Goal: Task Accomplishment & Management: Manage account settings

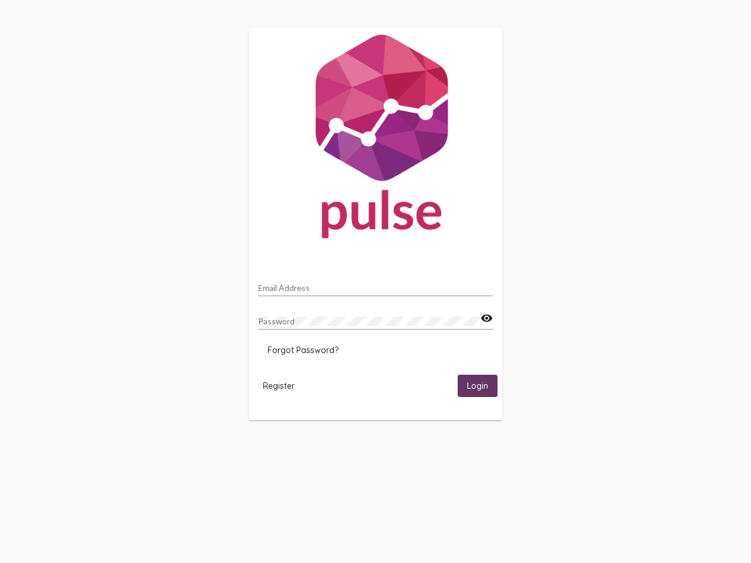
click at [375, 285] on input "Email Address" at bounding box center [375, 287] width 235 height 9
click at [486, 319] on mat-icon "visibility" at bounding box center [486, 319] width 12 height 14
click at [303, 350] on span "Forgot Password?" at bounding box center [303, 350] width 71 height 11
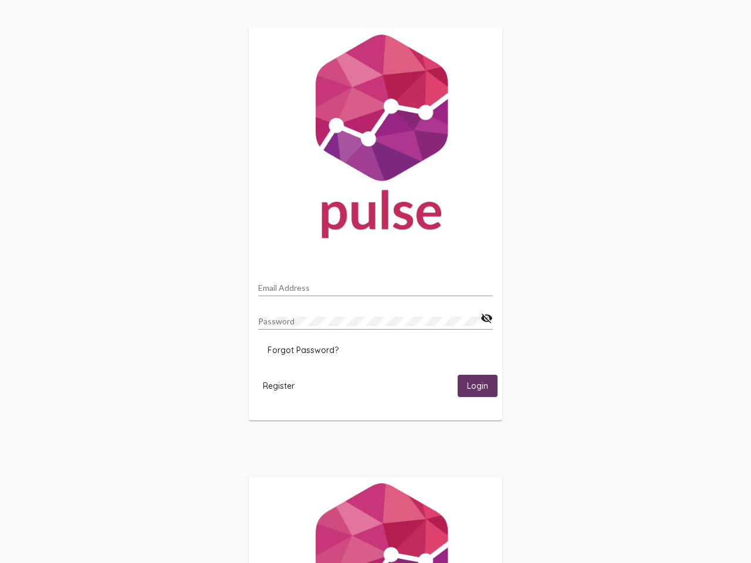
click at [279, 385] on span "Register" at bounding box center [279, 386] width 32 height 11
click at [478, 385] on span "Login" at bounding box center [477, 386] width 21 height 11
